Goal: Book appointment/travel/reservation

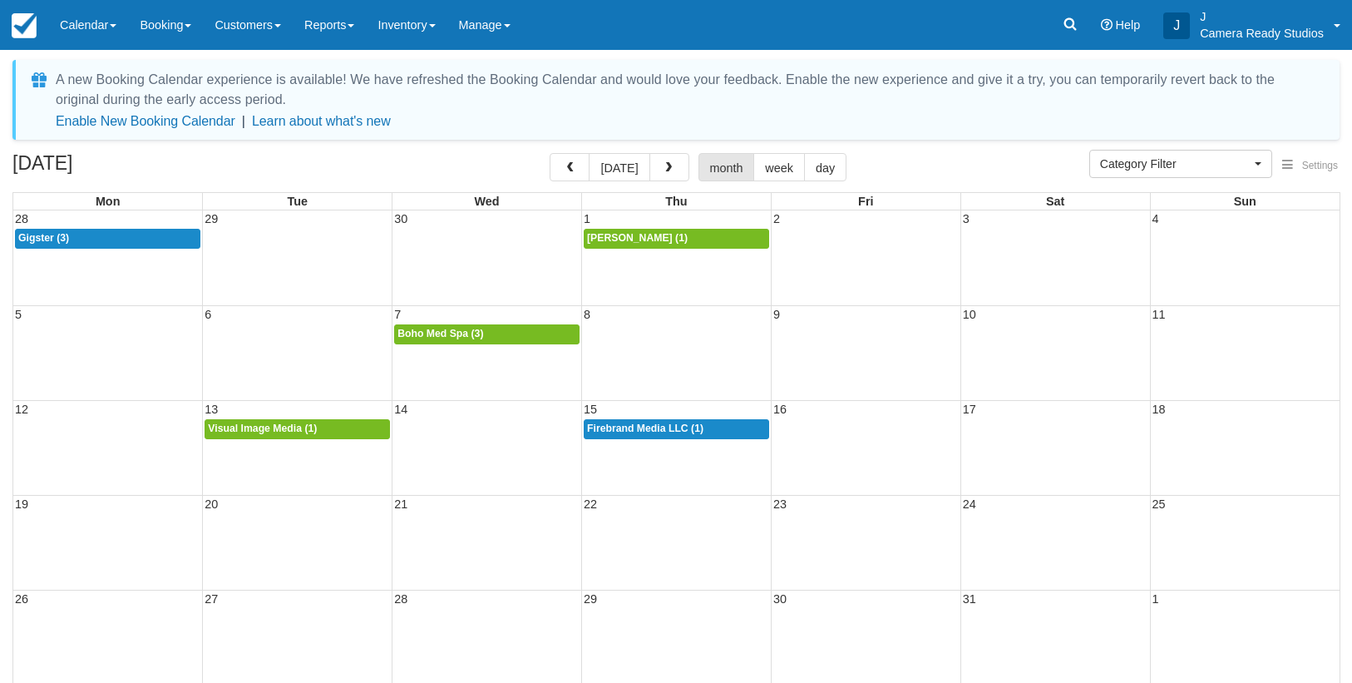
select select
click at [673, 160] on button "button" at bounding box center [669, 167] width 40 height 28
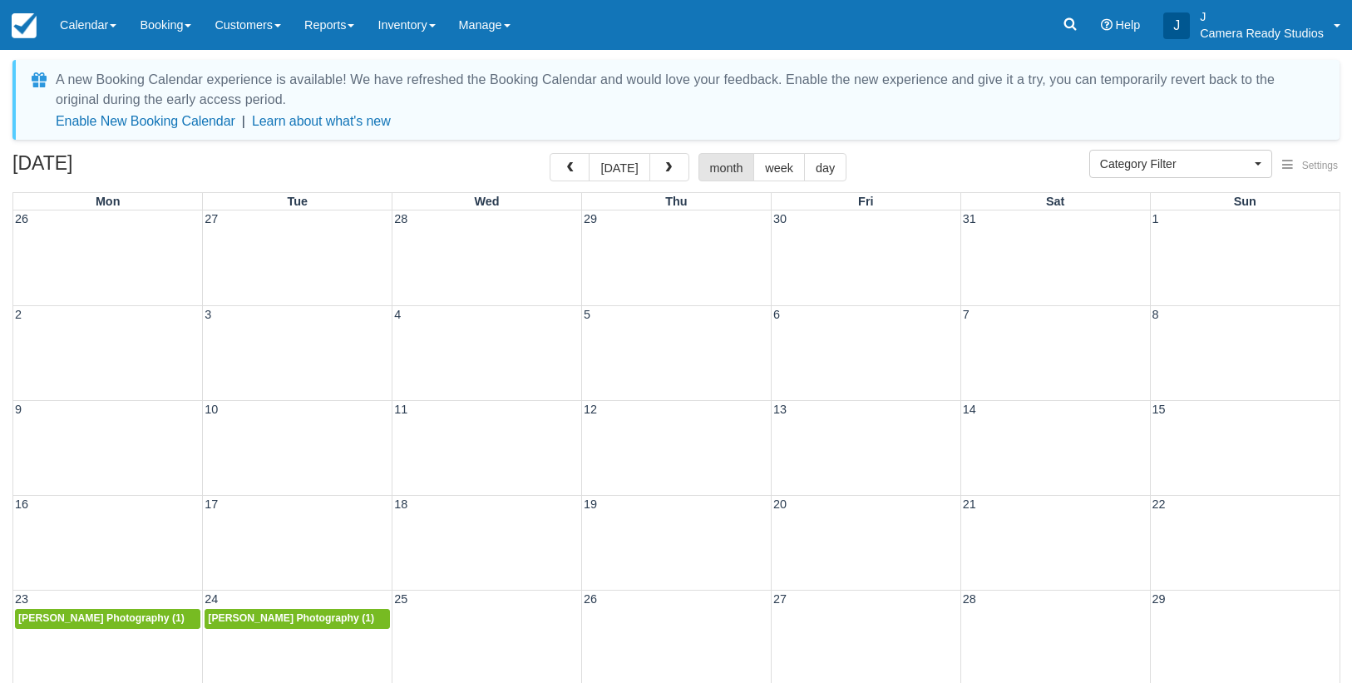
click at [673, 160] on button "button" at bounding box center [669, 167] width 40 height 28
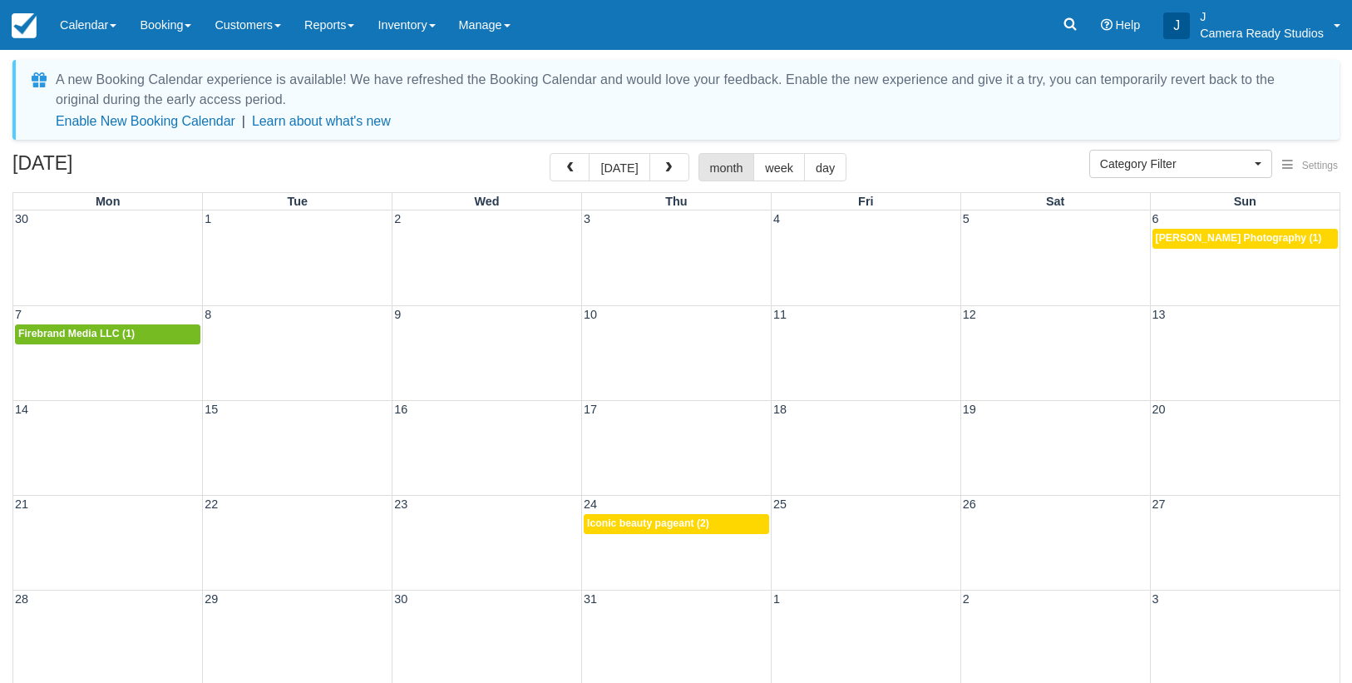
click at [673, 160] on button "button" at bounding box center [669, 167] width 40 height 28
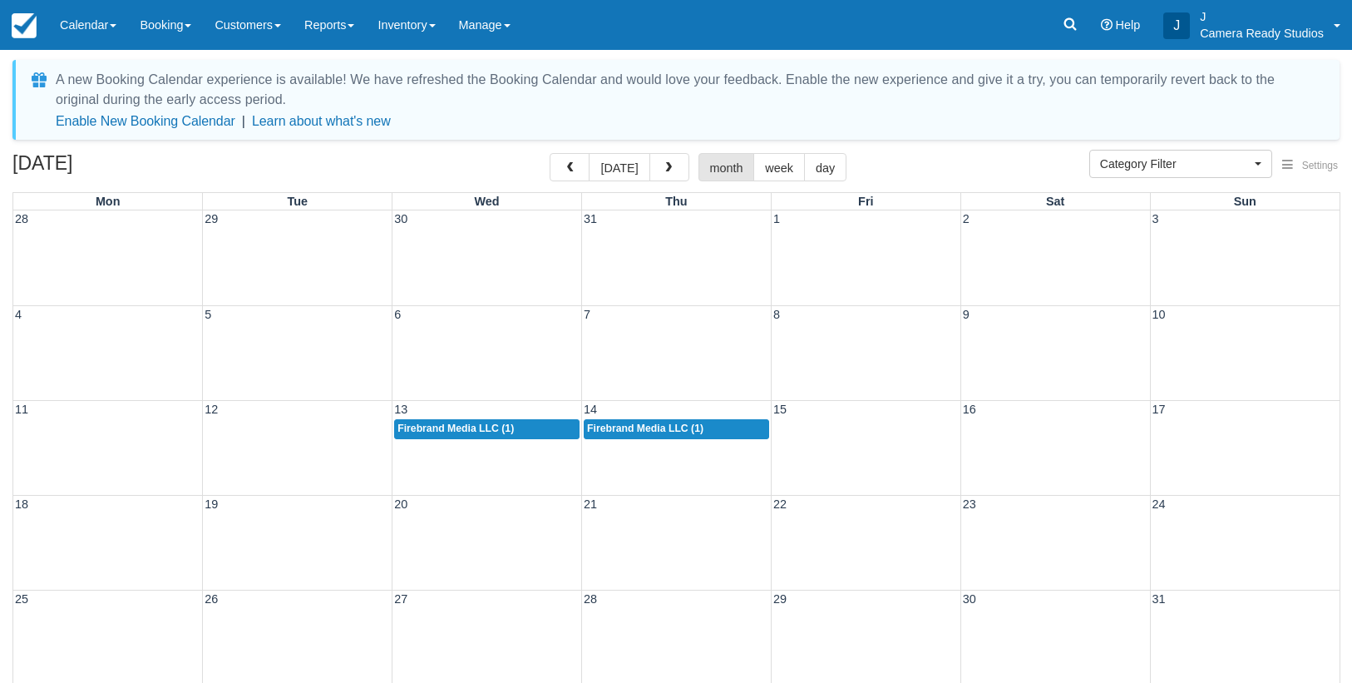
click at [673, 160] on button "button" at bounding box center [669, 167] width 40 height 28
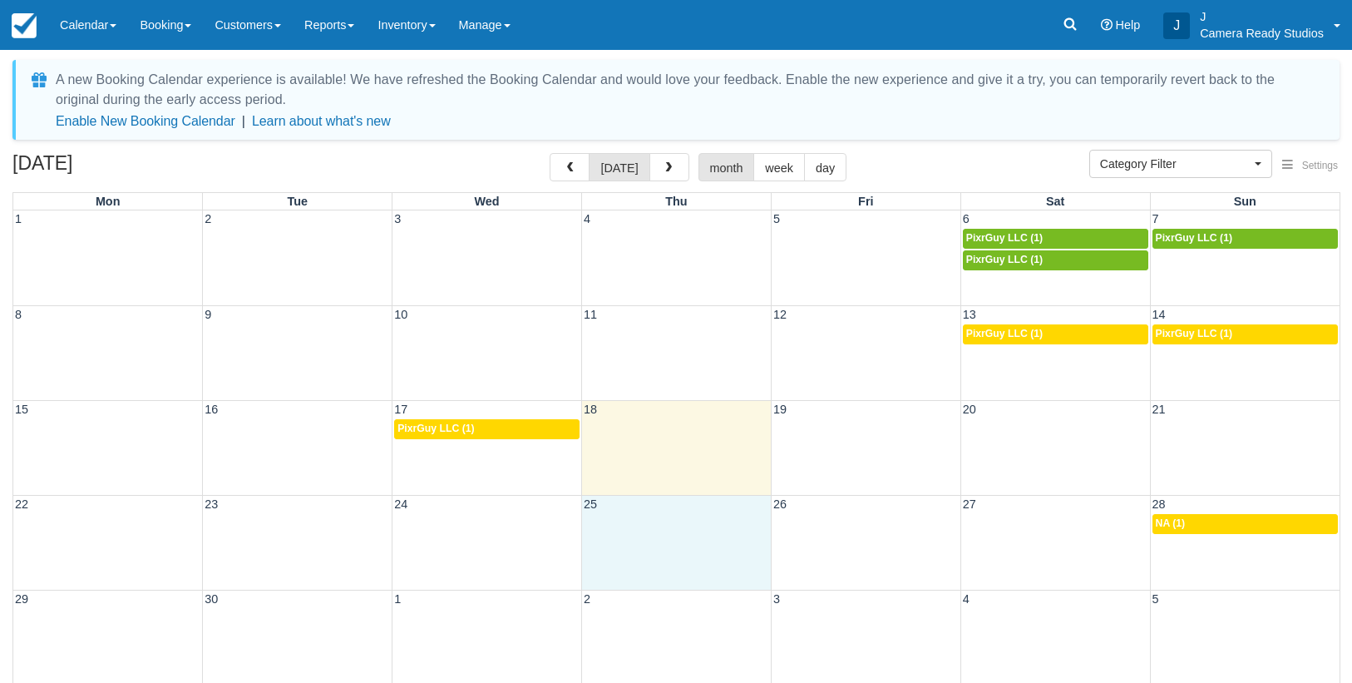
click at [719, 562] on div "22 23 24 25 26 27 28 2p NA (1)" at bounding box center [676, 542] width 1326 height 95
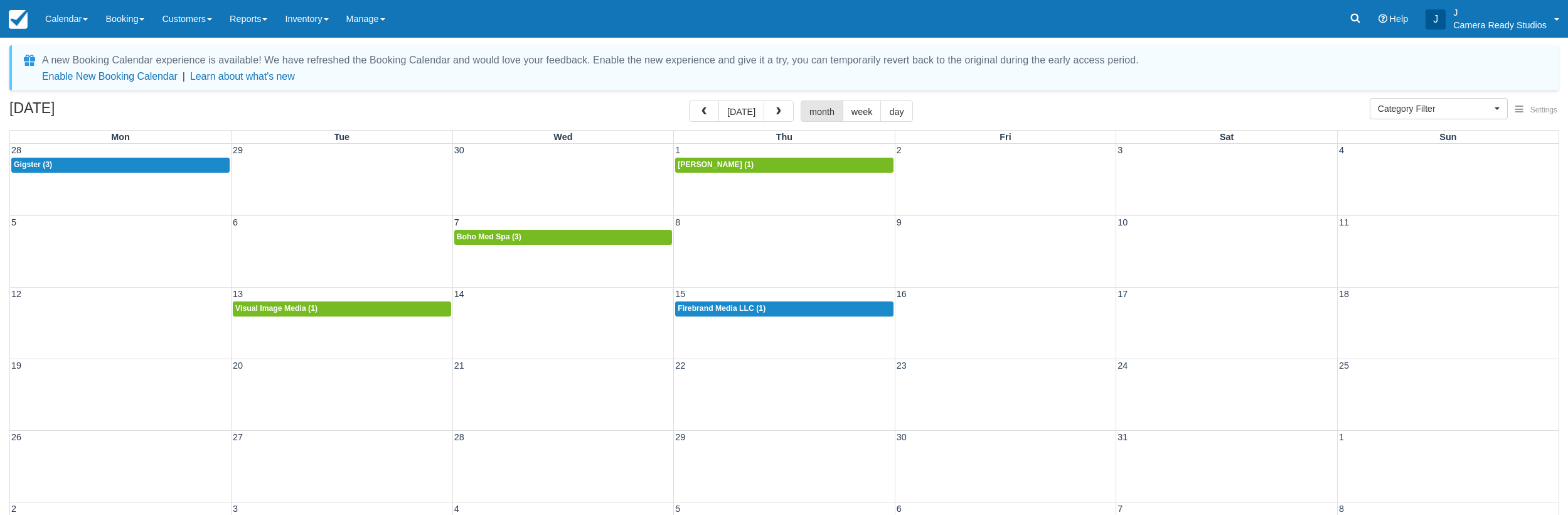
select select
click at [775, 112] on span "button" at bounding box center [779, 112] width 9 height 9
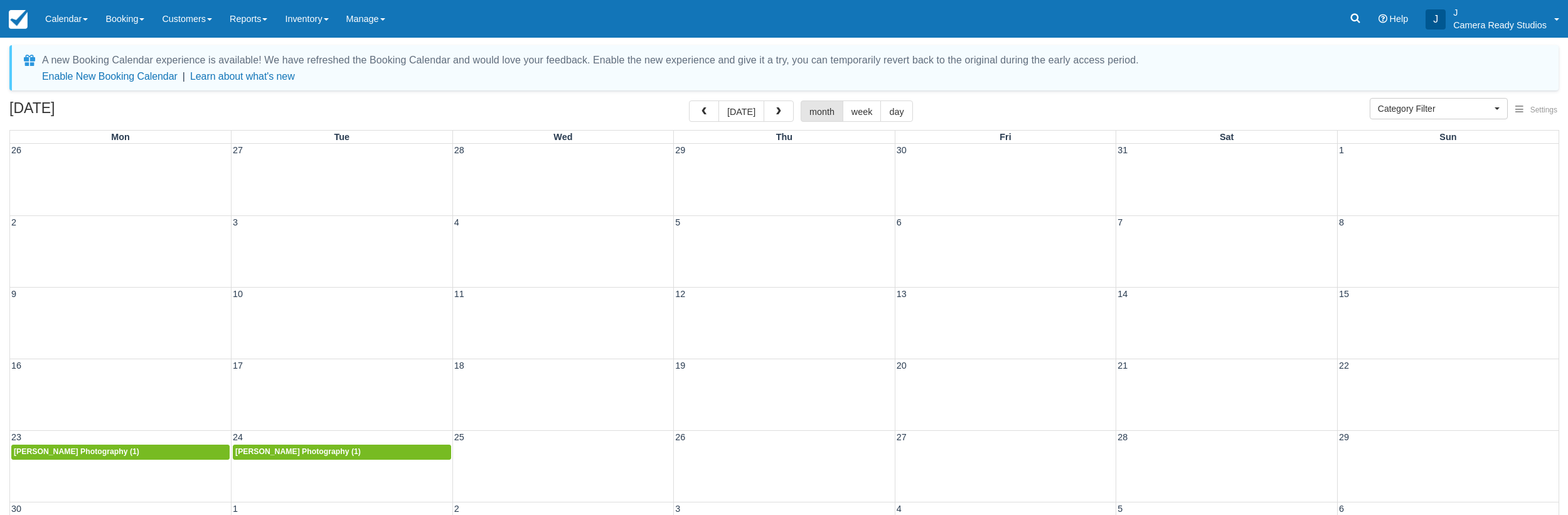
click at [775, 112] on span "button" at bounding box center [779, 112] width 9 height 9
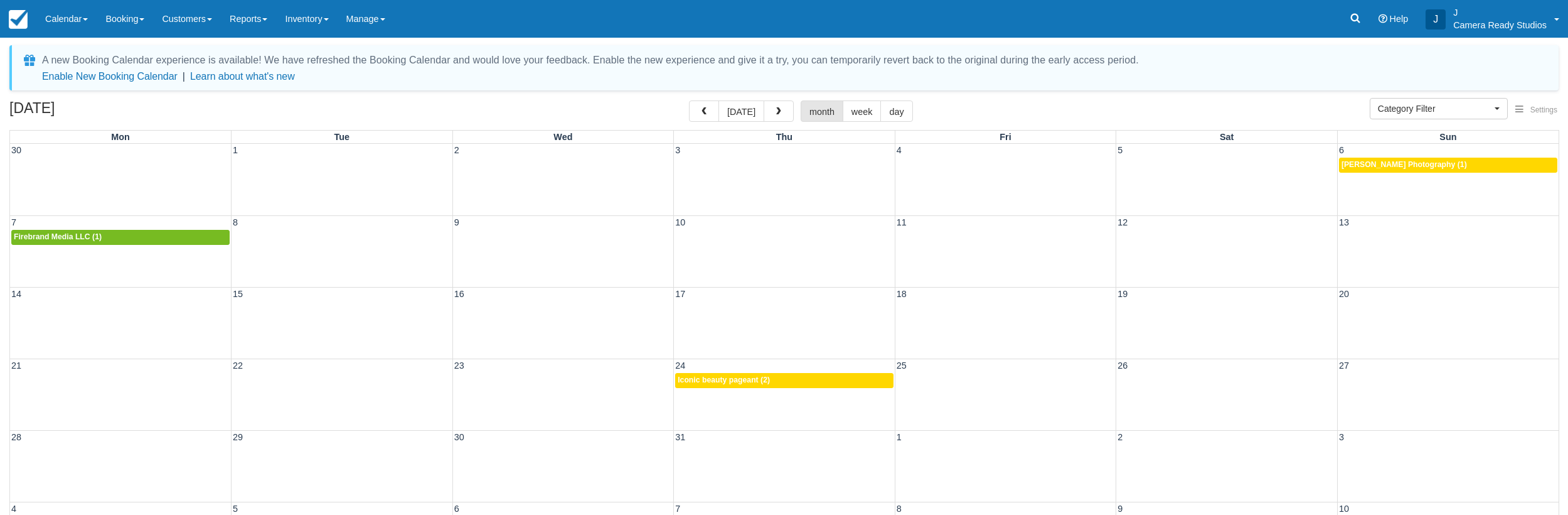
click at [775, 112] on span "button" at bounding box center [779, 112] width 9 height 9
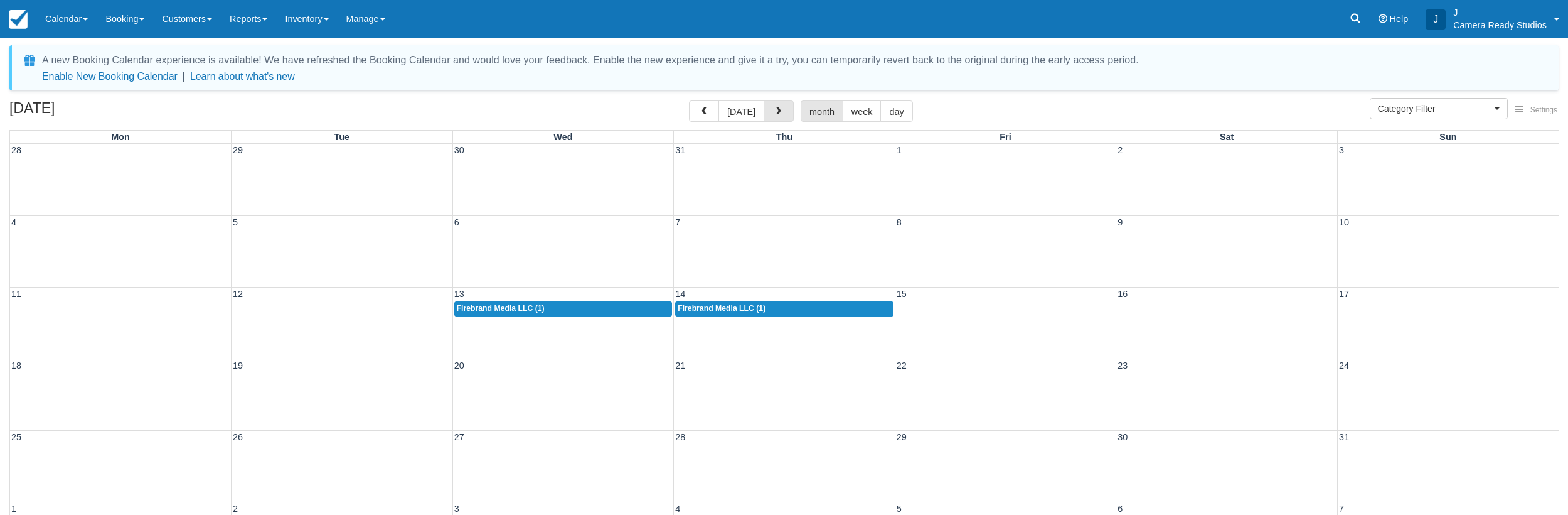
click at [775, 112] on span "button" at bounding box center [779, 112] width 9 height 9
